Goal: Information Seeking & Learning: Learn about a topic

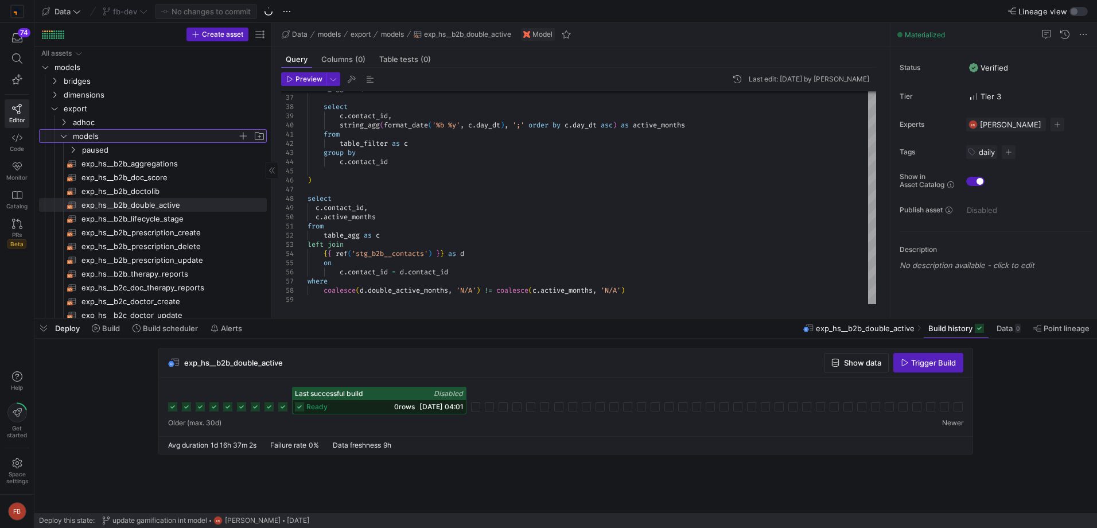
click at [149, 135] on span "models" at bounding box center [155, 136] width 165 height 13
click at [98, 134] on span "models" at bounding box center [155, 136] width 165 height 13
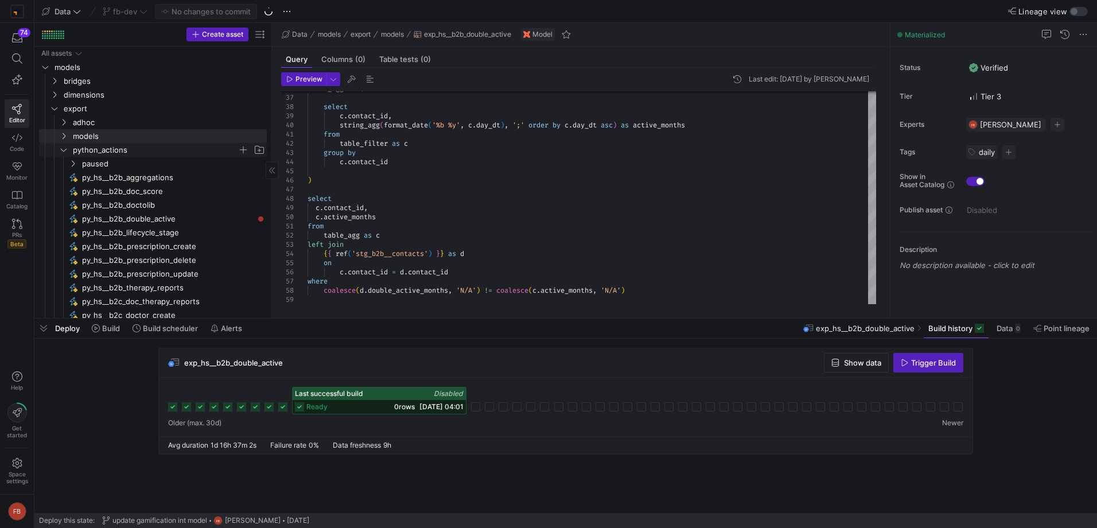
click at [111, 152] on span "python_actions" at bounding box center [155, 149] width 165 height 13
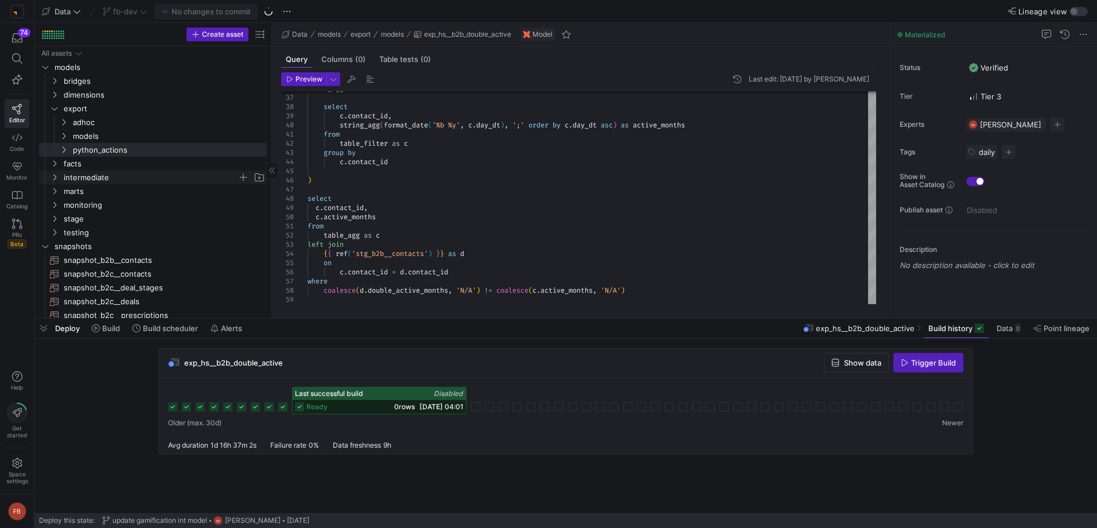
click at [98, 176] on span "intermediate" at bounding box center [151, 177] width 174 height 13
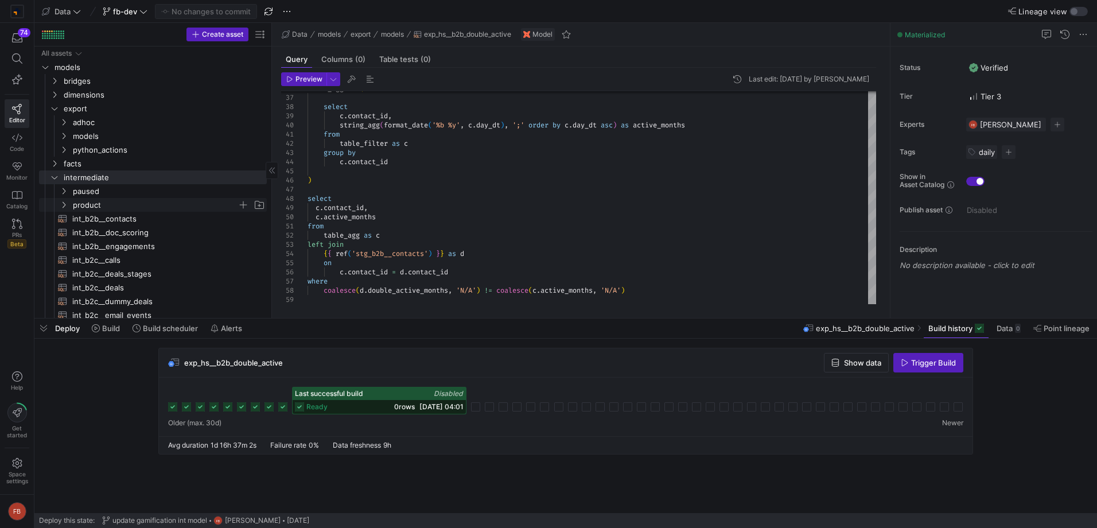
click at [110, 200] on span "product" at bounding box center [155, 204] width 165 height 13
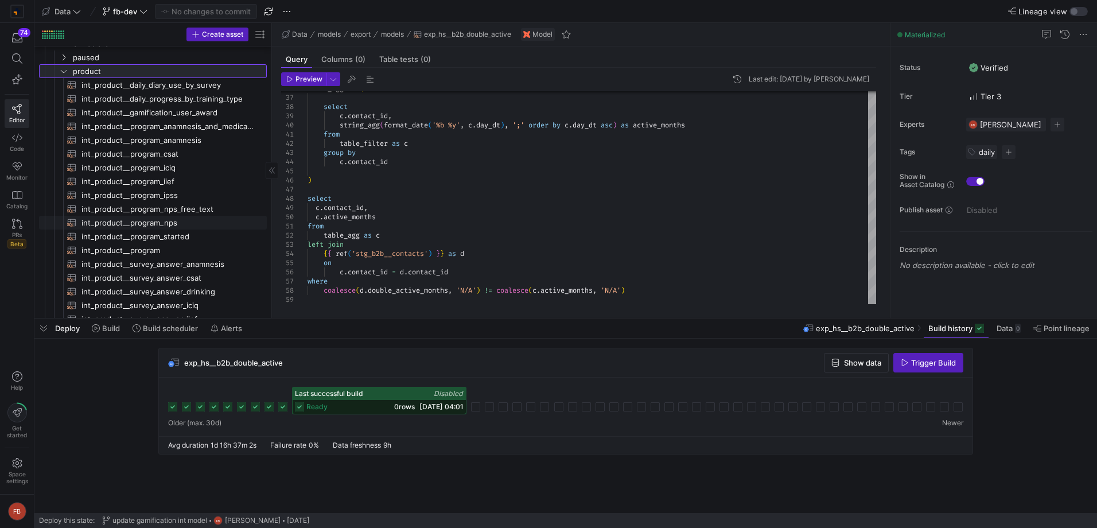
scroll to position [115, 0]
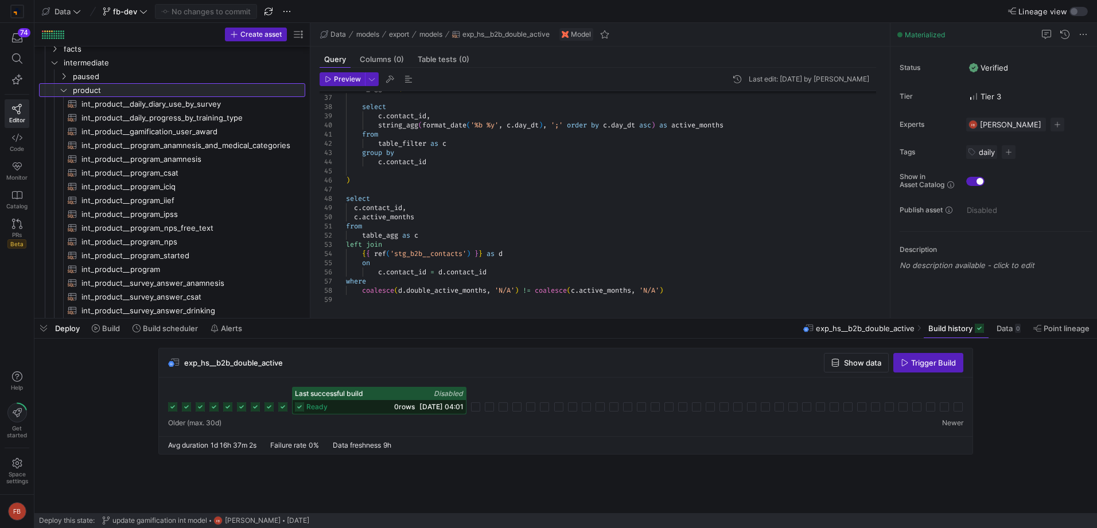
drag, startPoint x: 271, startPoint y: 194, endPoint x: 311, endPoint y: 205, distance: 41.0
click at [311, 205] on as-split "Create asset Drag here to set row groups Drag here to set column labels Group 1…" at bounding box center [565, 170] width 1062 height 295
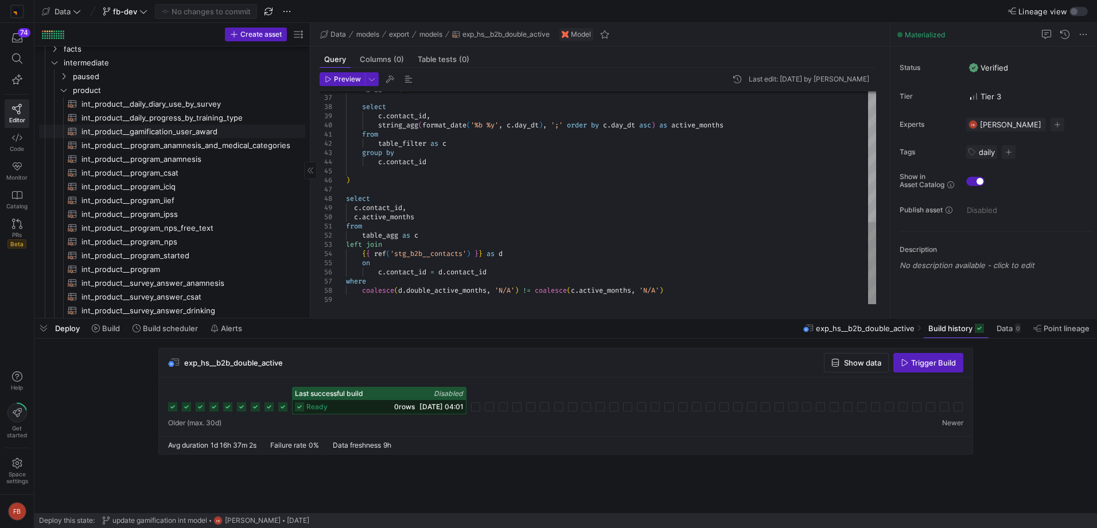
click at [197, 135] on span "int_product__gamification_user_award​​​​​​​​​​" at bounding box center [186, 131] width 210 height 13
type textarea "{{ config(materialized = 'table') }} with user_award as ( select * from {{ ref(…"
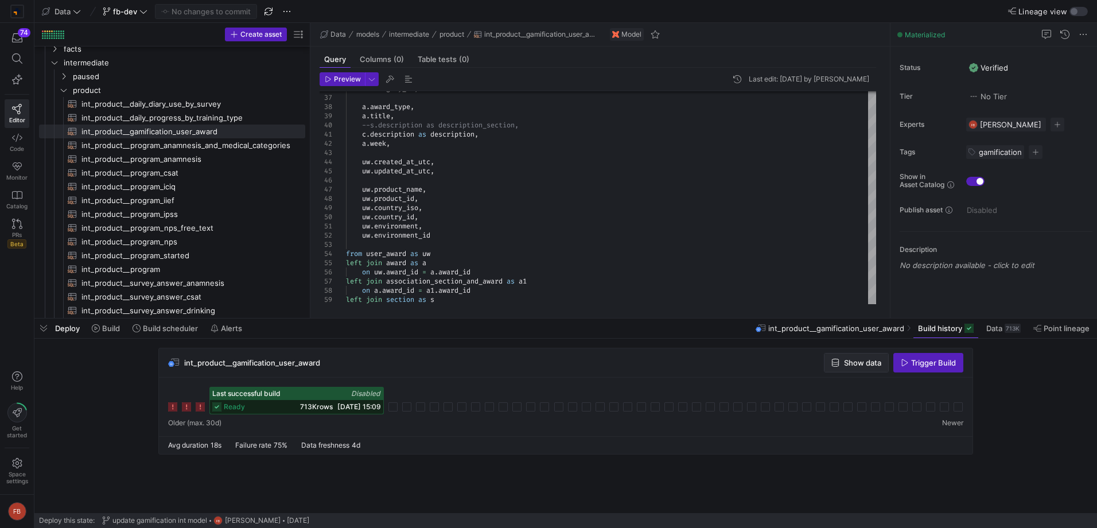
click at [859, 356] on span "button" at bounding box center [856, 362] width 64 height 18
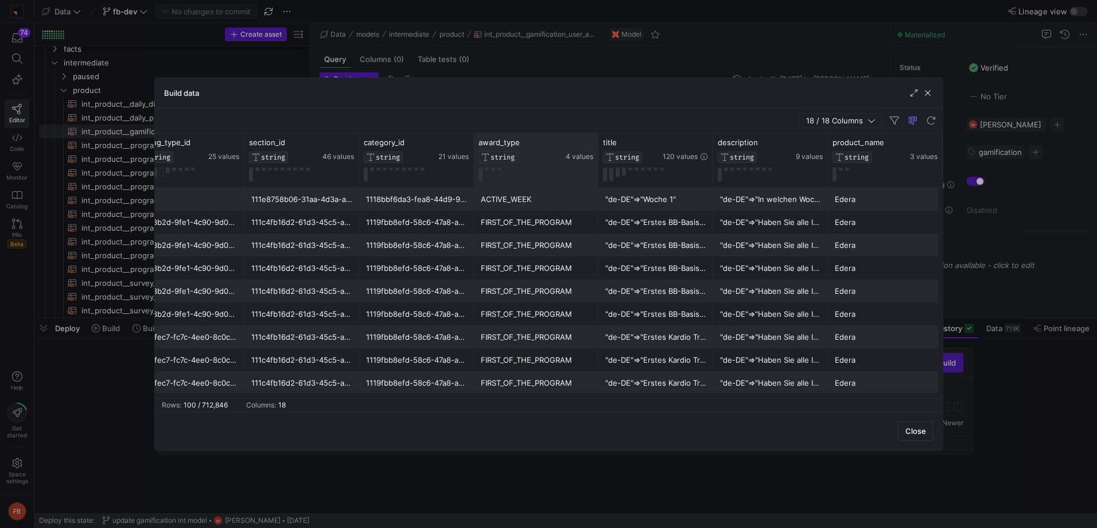
drag, startPoint x: 586, startPoint y: 167, endPoint x: 595, endPoint y: 167, distance: 9.8
click at [595, 167] on div at bounding box center [597, 160] width 5 height 54
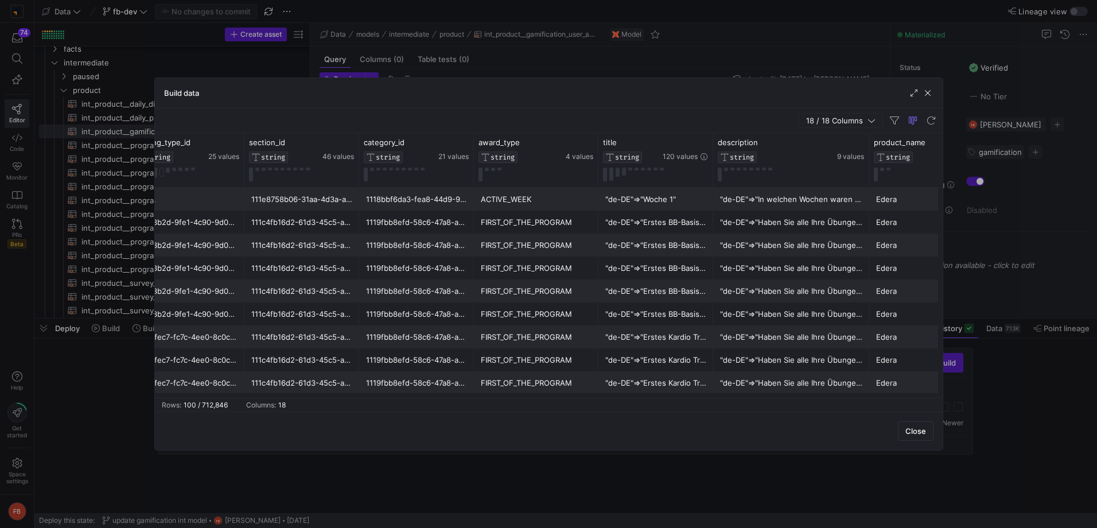
drag, startPoint x: 825, startPoint y: 167, endPoint x: 866, endPoint y: 193, distance: 48.7
click at [866, 193] on div "user_program_id STRING 27590 values training_type_id STRING 25 values section_i…" at bounding box center [548, 265] width 787 height 264
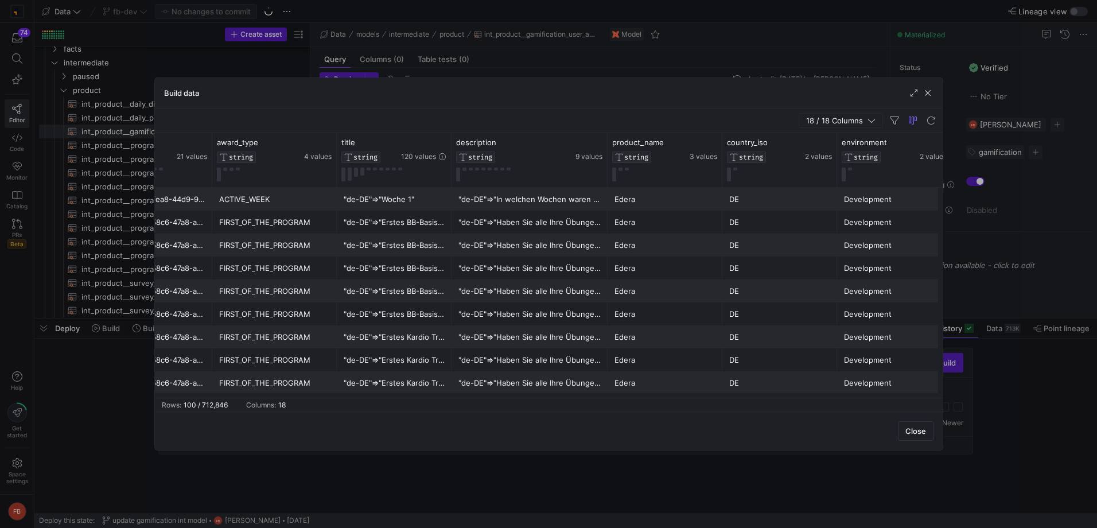
scroll to position [0, 960]
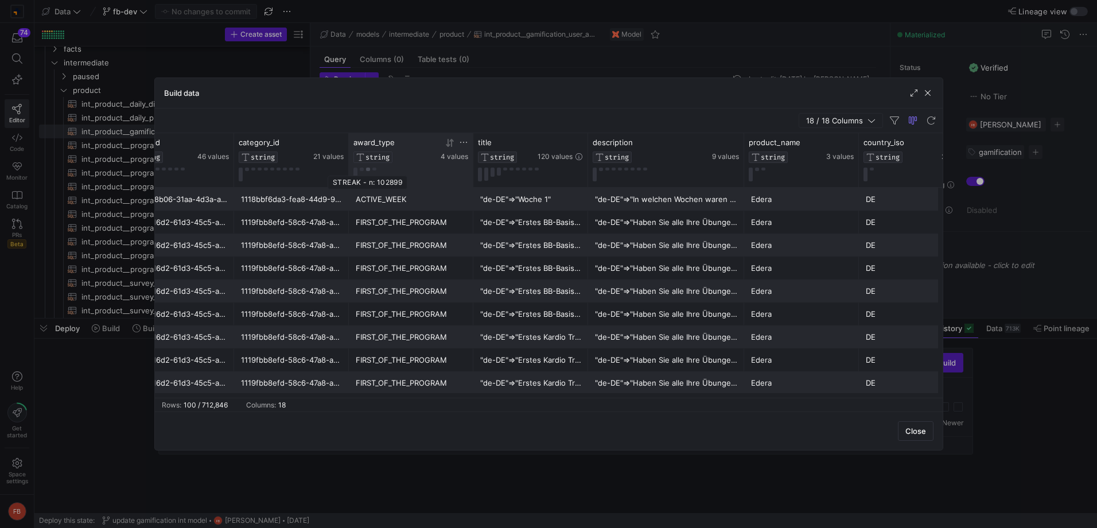
click at [366, 170] on button at bounding box center [368, 168] width 4 height 3
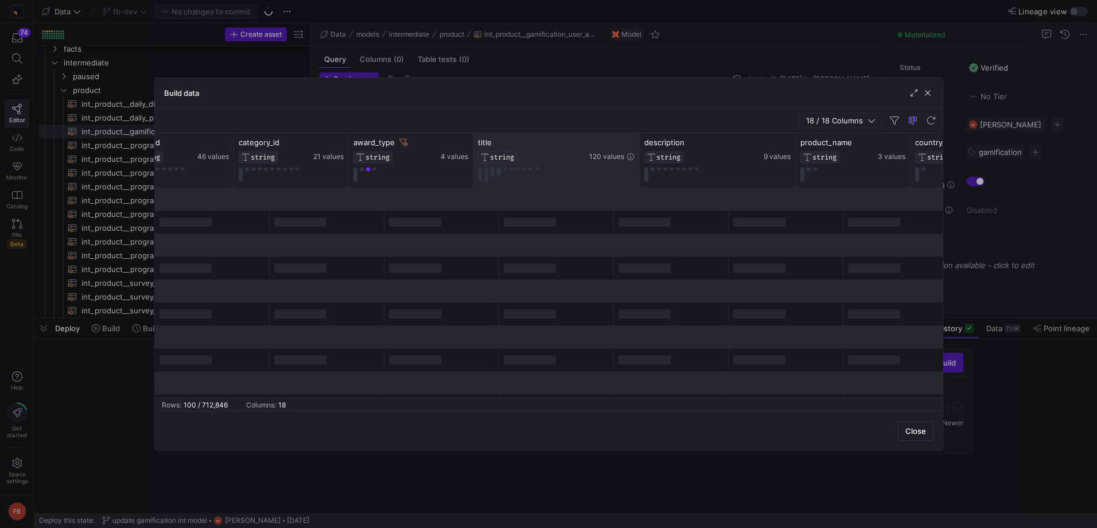
drag, startPoint x: 585, startPoint y: 177, endPoint x: 637, endPoint y: 180, distance: 51.7
click at [637, 180] on div at bounding box center [639, 160] width 5 height 54
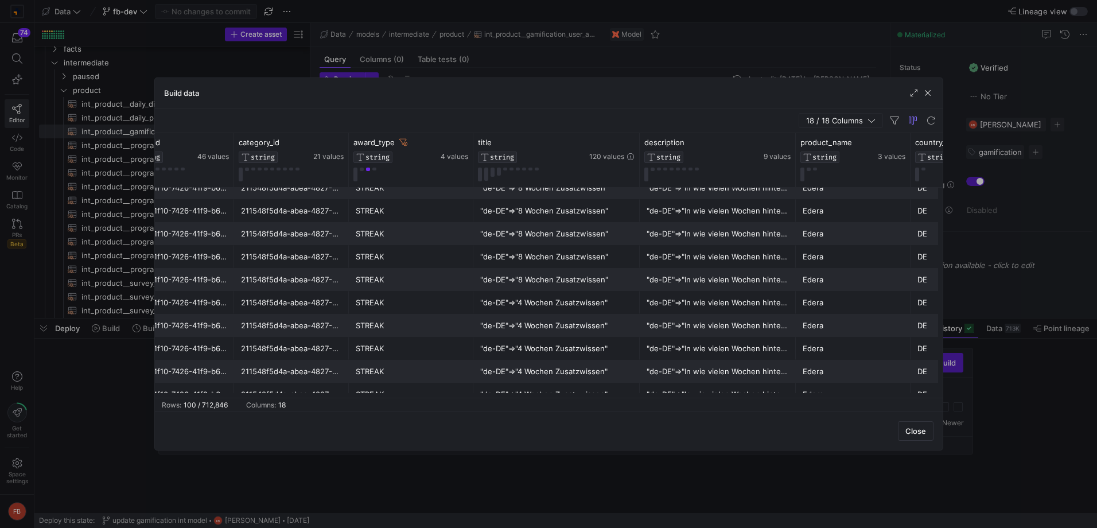
scroll to position [3, 0]
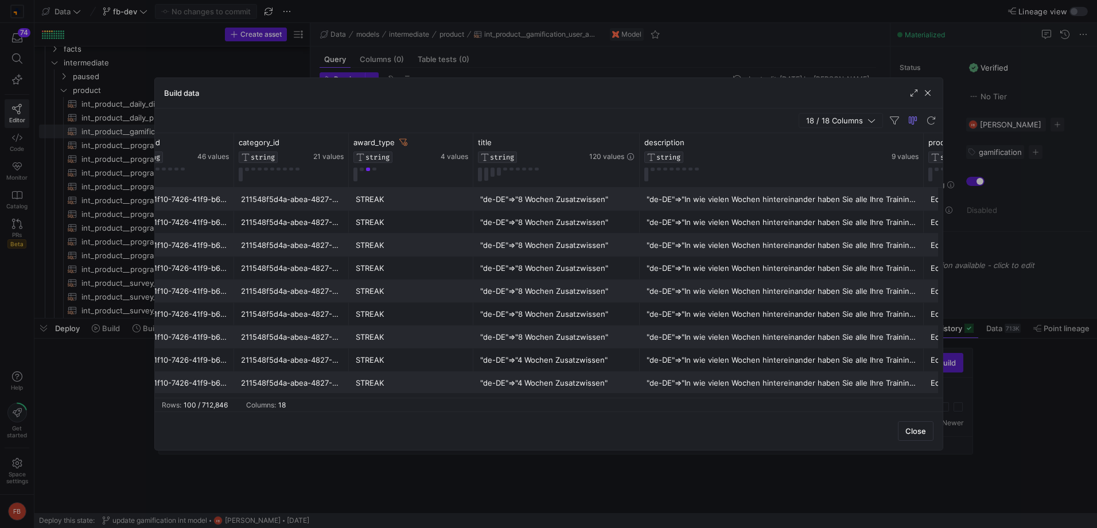
drag, startPoint x: 794, startPoint y: 159, endPoint x: 961, endPoint y: 175, distance: 167.0
click at [961, 175] on div "Build data 18 / 18 Columns Drag here to set row groups Drag here to set column …" at bounding box center [548, 264] width 1097 height 528
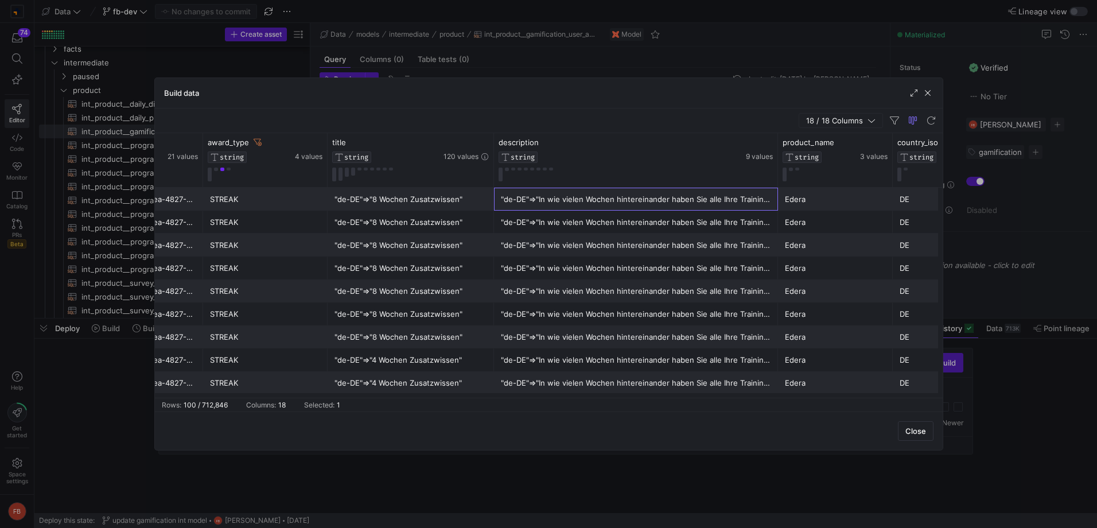
click at [665, 200] on div ""de-DE"=>"In wie vielen Wochen hintereinander haben Sie alle Ihre Trainings gem…" at bounding box center [636, 199] width 270 height 22
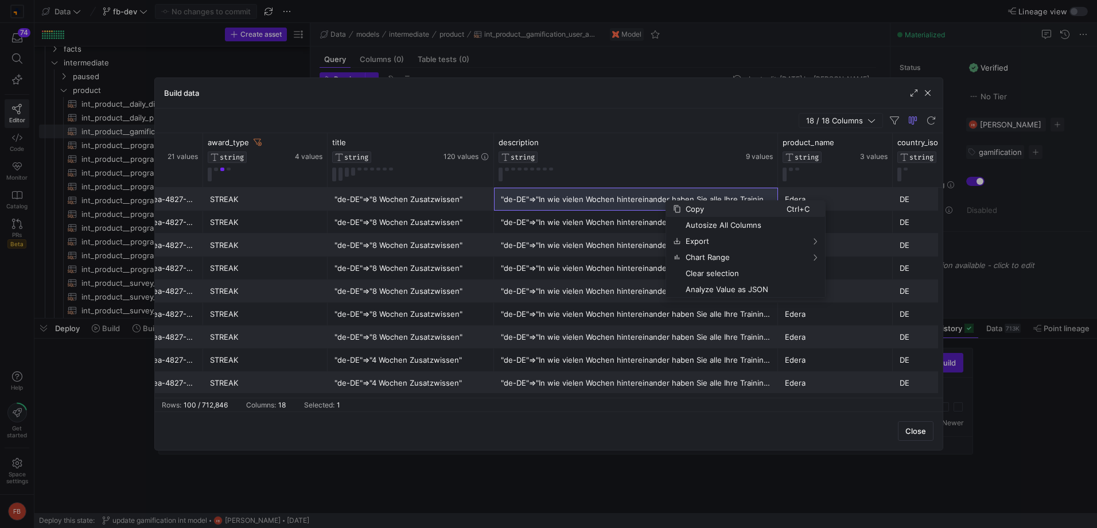
click at [691, 210] on span "Copy" at bounding box center [734, 209] width 106 height 16
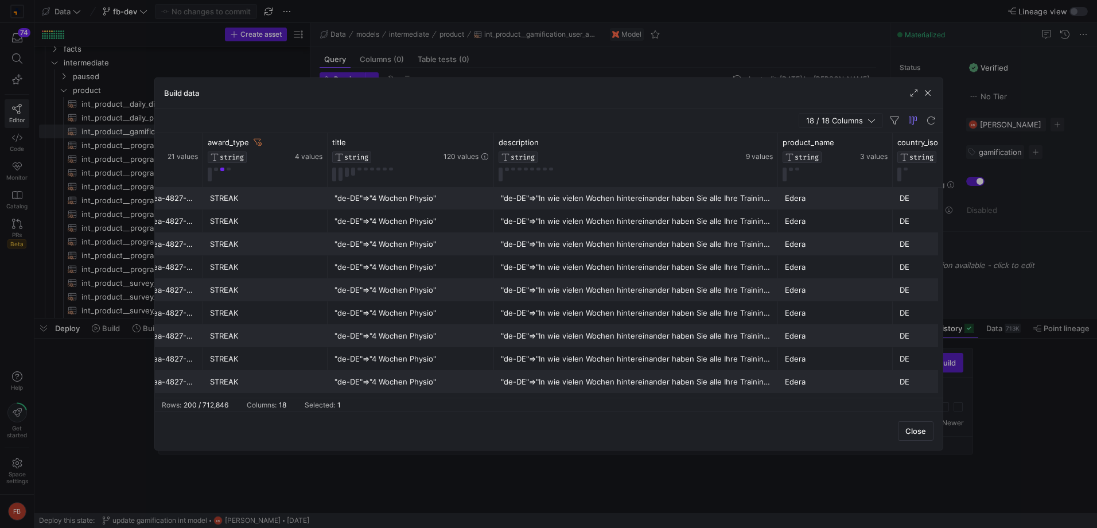
scroll to position [0, 957]
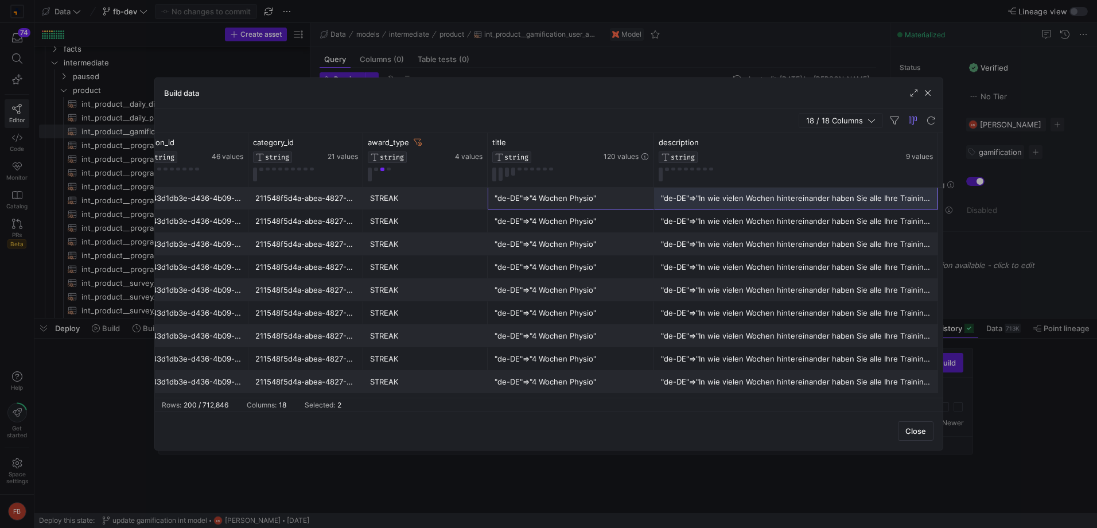
drag, startPoint x: 595, startPoint y: 196, endPoint x: 694, endPoint y: 201, distance: 98.8
click at [694, 201] on div "ffc64ff3-e532-4dec-b5f6-807d828c9cc1 21143d1db3e-d436-4b09-a16f-15e7161f6114 21…" at bounding box center [363, 197] width 2295 height 23
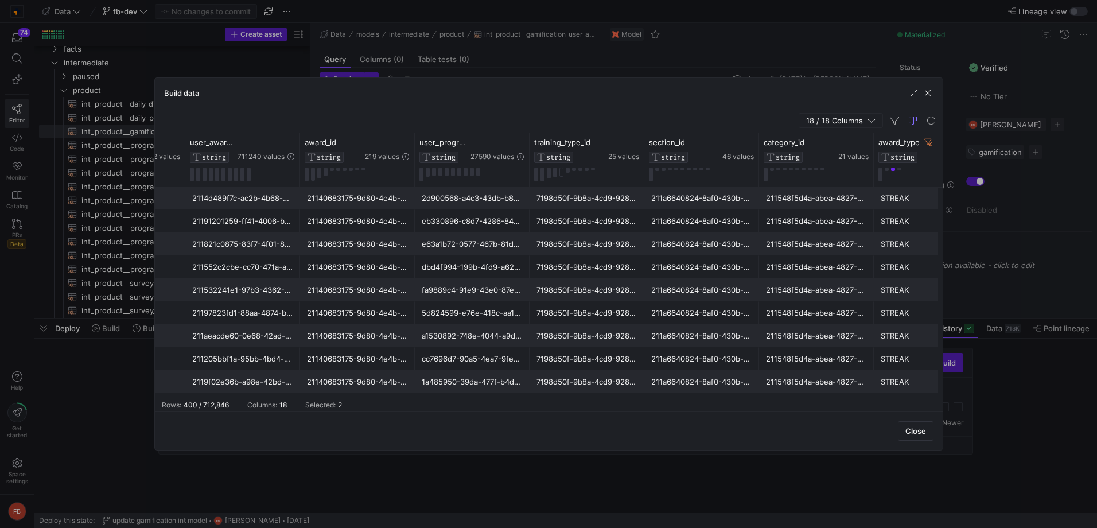
scroll to position [0, 369]
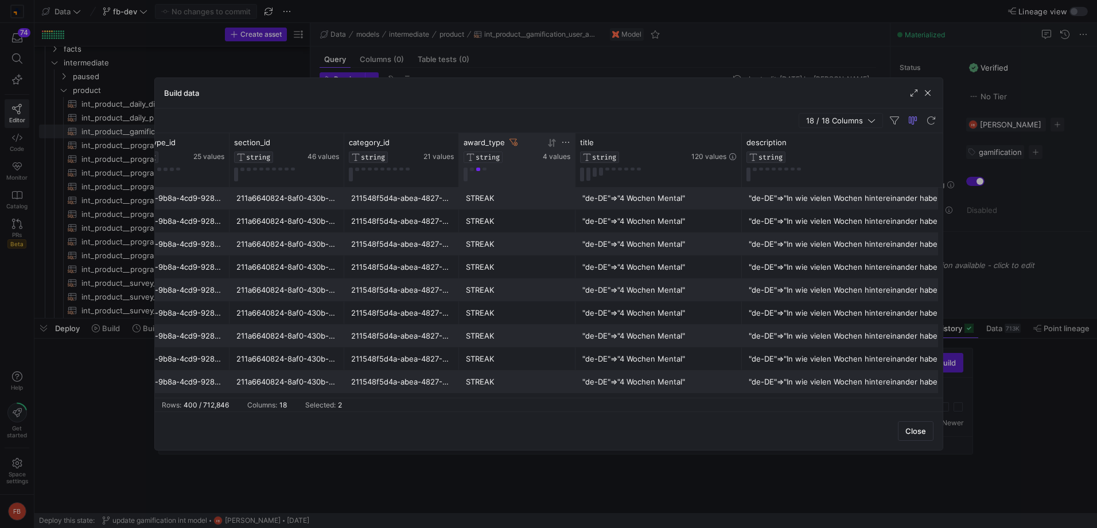
drag, startPoint x: 582, startPoint y: 174, endPoint x: 545, endPoint y: 175, distance: 36.2
click at [545, 175] on div "award_type STRING 4 values" at bounding box center [517, 160] width 116 height 54
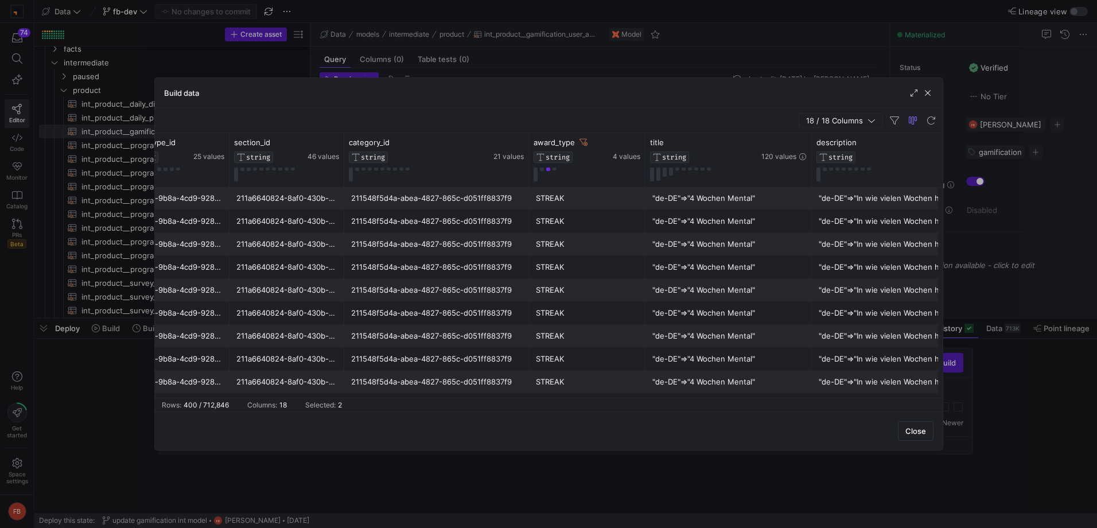
drag, startPoint x: 456, startPoint y: 155, endPoint x: 529, endPoint y: 194, distance: 83.1
click at [529, 194] on div "award_type STRING 4 values category_id STRING 21 values section_id STRING 46 va…" at bounding box center [548, 265] width 787 height 264
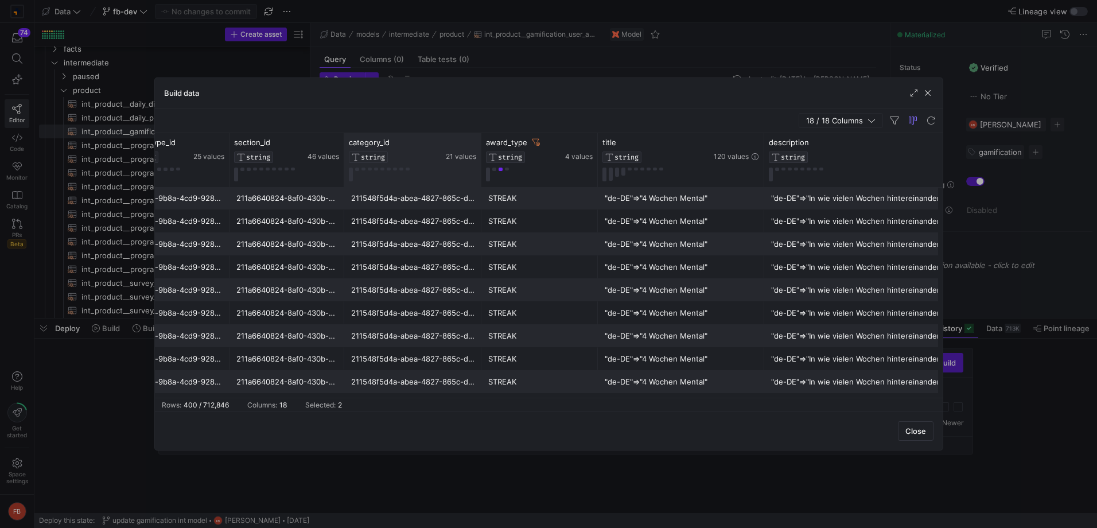
drag, startPoint x: 531, startPoint y: 172, endPoint x: 480, endPoint y: 173, distance: 51.0
click at [480, 173] on div at bounding box center [480, 160] width 5 height 54
click at [923, 98] on span "button" at bounding box center [927, 92] width 11 height 11
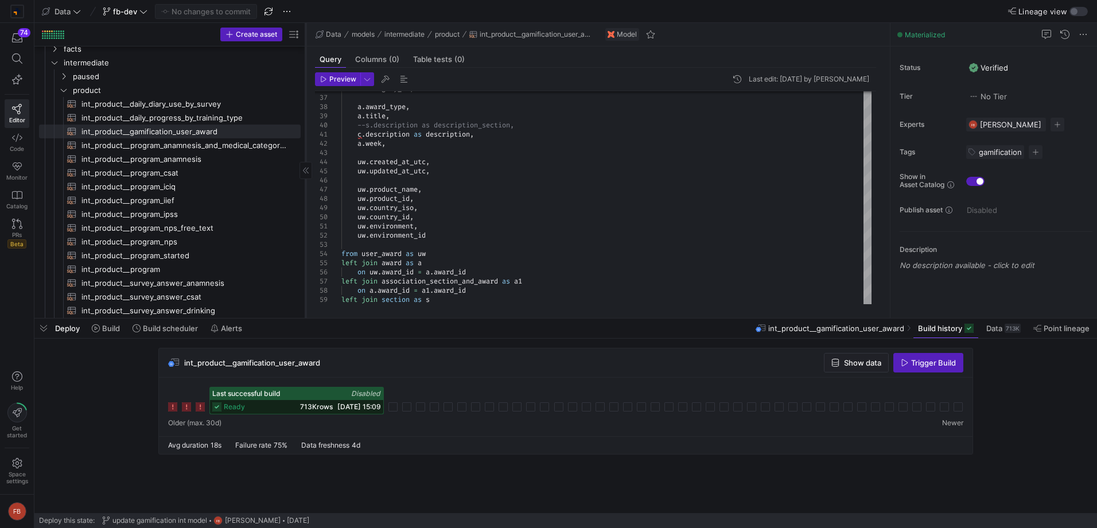
click at [305, 132] on div at bounding box center [305, 170] width 1 height 295
drag, startPoint x: 305, startPoint y: 132, endPoint x: 308, endPoint y: 138, distance: 6.9
click at [308, 138] on div at bounding box center [308, 170] width 1 height 295
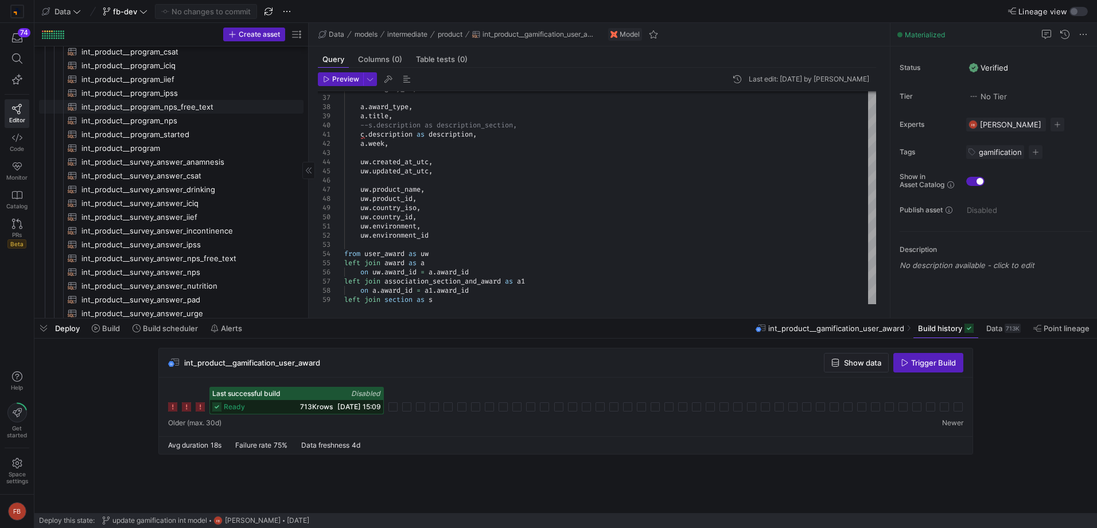
scroll to position [115, 0]
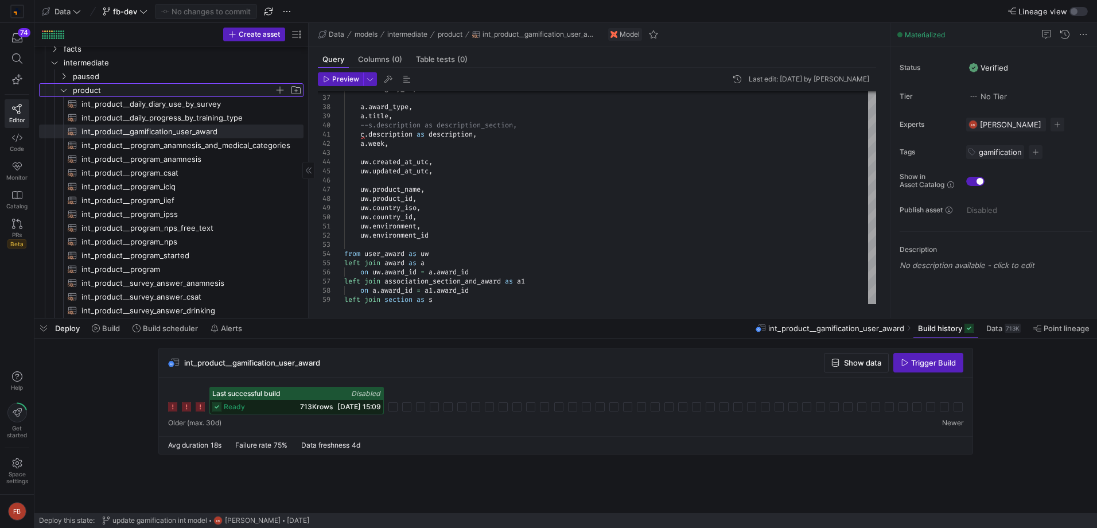
click at [65, 90] on icon "Press SPACE to select this row." at bounding box center [64, 90] width 8 height 7
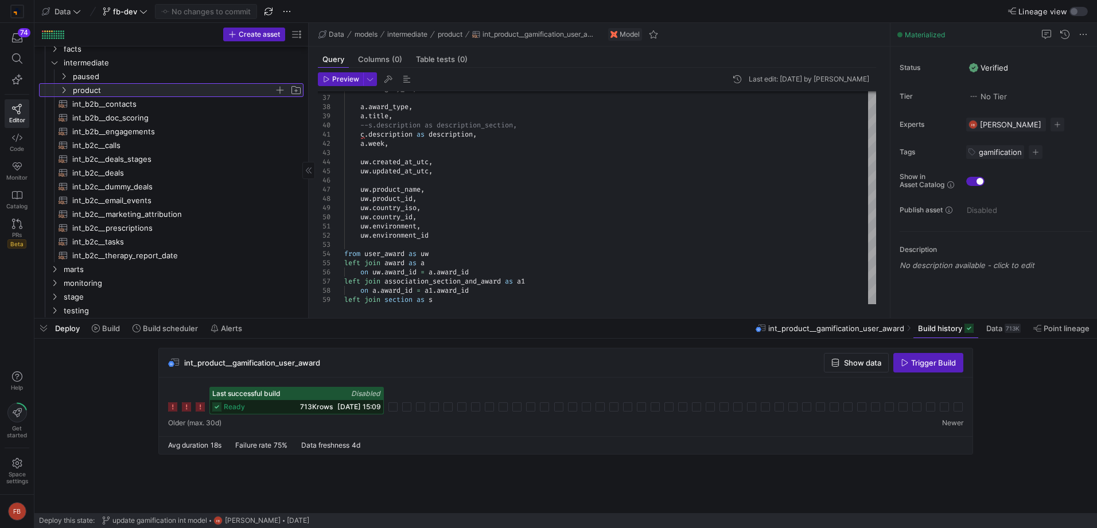
click at [65, 90] on icon at bounding box center [64, 90] width 8 height 7
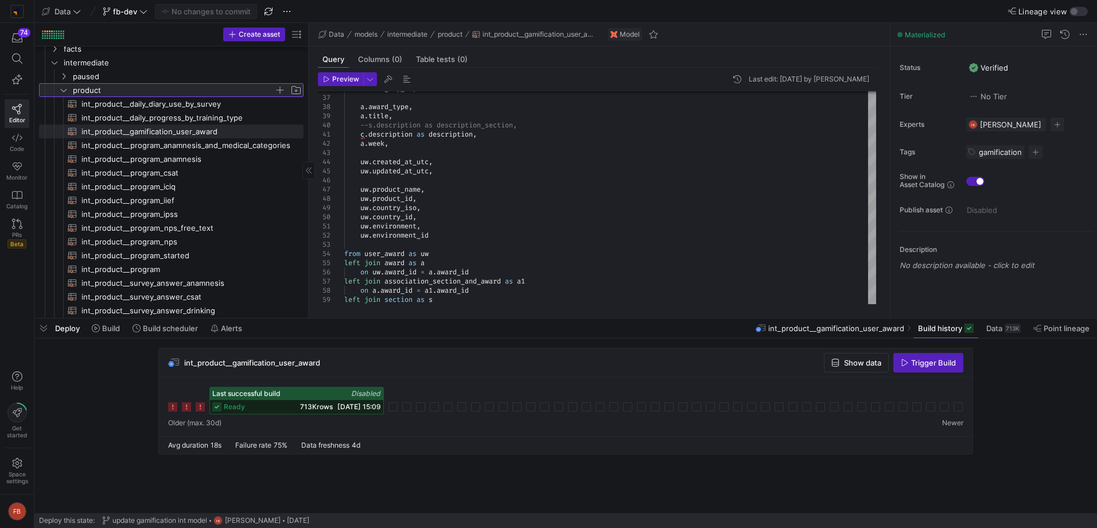
click at [65, 90] on icon at bounding box center [64, 90] width 8 height 7
